Goal: Task Accomplishment & Management: Manage account settings

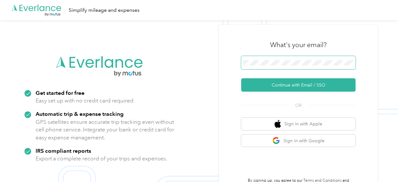
click at [279, 59] on span at bounding box center [298, 62] width 115 height 13
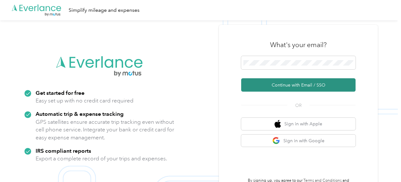
click at [286, 85] on button "Continue with Email / SSO" at bounding box center [298, 84] width 115 height 13
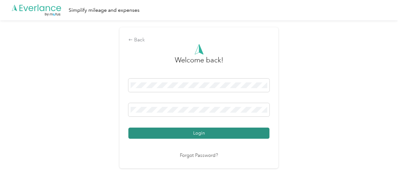
click at [212, 129] on button "Login" at bounding box center [199, 133] width 141 height 11
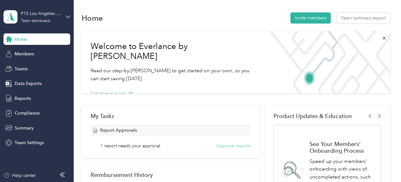
click at [235, 145] on button "Approve reports" at bounding box center [234, 146] width 34 height 7
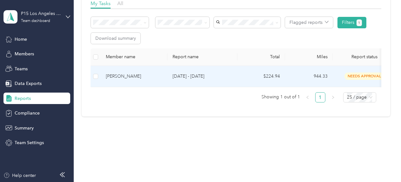
scroll to position [106, 0]
click at [120, 73] on div "[PERSON_NAME]" at bounding box center [134, 76] width 57 height 7
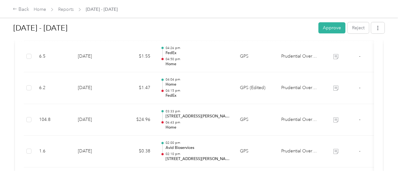
scroll to position [194, 0]
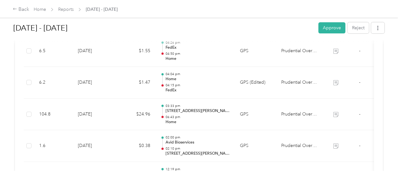
click at [7, 146] on div "[DATE] - [DATE] Approve Reject Needs Approval Needs approval from [PERSON_NAME]…" at bounding box center [199, 85] width 398 height 171
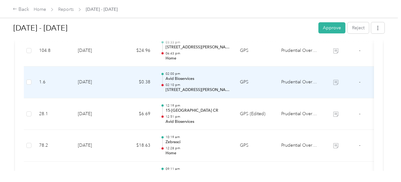
scroll to position [290, 0]
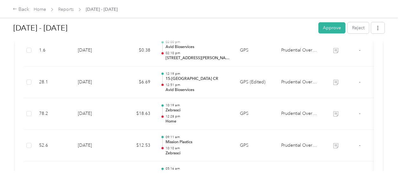
click at [3, 93] on div "[DATE] - [DATE] Approve Reject Needs Approval Needs approval from [PERSON_NAME]…" at bounding box center [199, 85] width 398 height 171
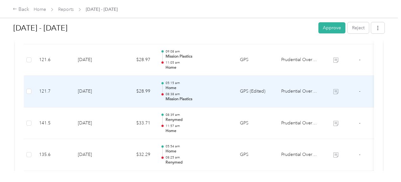
scroll to position [449, 0]
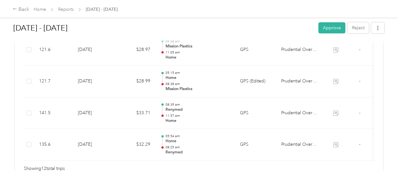
click at [3, 90] on div "[DATE] - [DATE] Approve Reject Needs Approval Needs approval from [PERSON_NAME]…" at bounding box center [199, 85] width 398 height 171
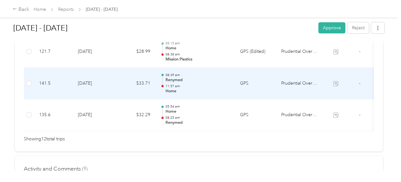
scroll to position [513, 0]
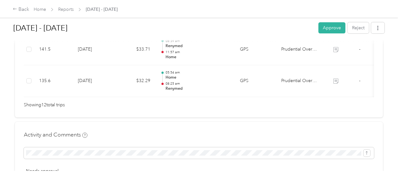
click at [8, 70] on div "[DATE] - [DATE] Approve Reject Needs Approval Needs approval from [PERSON_NAME]…" at bounding box center [199, 85] width 398 height 171
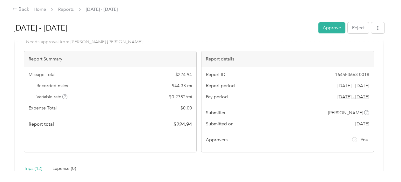
scroll to position [0, 0]
